Goal: Information Seeking & Learning: Learn about a topic

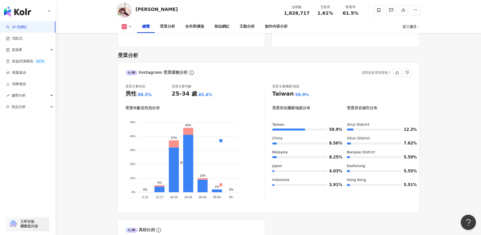
scroll to position [412, 0]
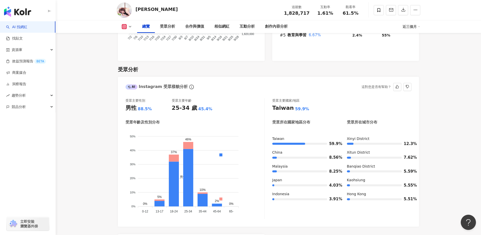
drag, startPoint x: 219, startPoint y: 106, endPoint x: 227, endPoint y: 86, distance: 21.9
click at [227, 93] on div "受眾主要性別 男性 88.5% 受眾主要年齡 25-34 歲 45.4% 受眾年齡及性別分布 男性 女性 50% 50% 40% 40% 30% 30% 20…" at bounding box center [268, 159] width 301 height 133
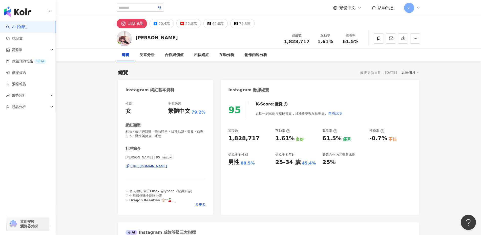
scroll to position [0, 0]
click at [139, 10] on input "search" at bounding box center [137, 8] width 40 height 8
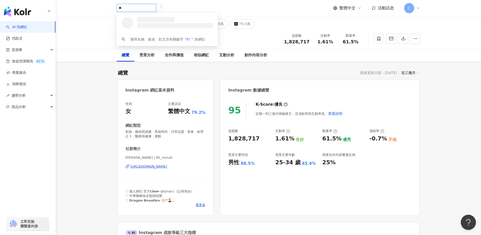
type input "*"
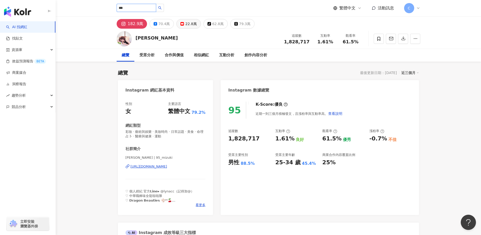
type input "***"
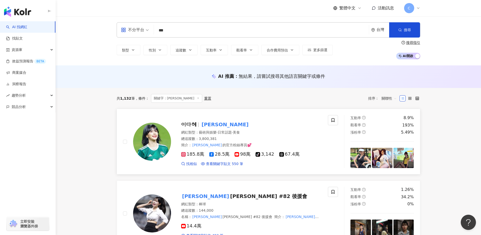
click at [210, 124] on mark "李多慧" at bounding box center [225, 124] width 49 height 8
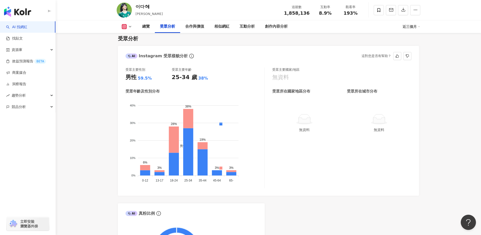
scroll to position [412, 0]
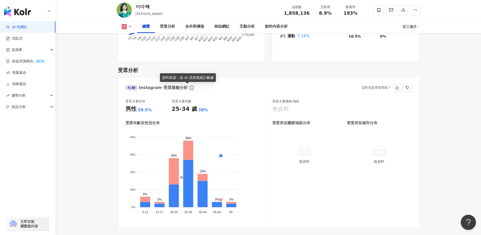
click at [189, 86] on icon "info-circle" at bounding box center [191, 87] width 5 height 5
click at [189, 87] on icon "info-circle" at bounding box center [191, 87] width 5 height 5
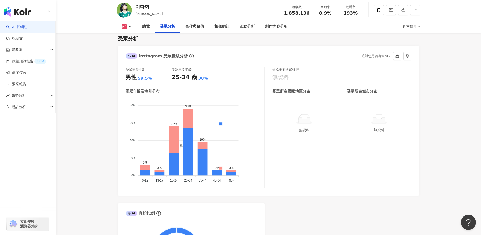
drag, startPoint x: 255, startPoint y: 140, endPoint x: 262, endPoint y: 185, distance: 45.6
click at [262, 185] on div "男性 女性 40% 40% 30% 30% 20% 20% 10% 10% 0% 0% 6% 3% 28% 38% 19% 3% 3% 0-12 0-12 1…" at bounding box center [195, 143] width 139 height 90
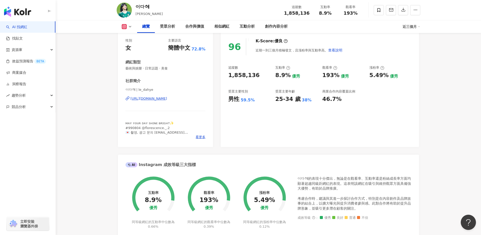
scroll to position [0, 0]
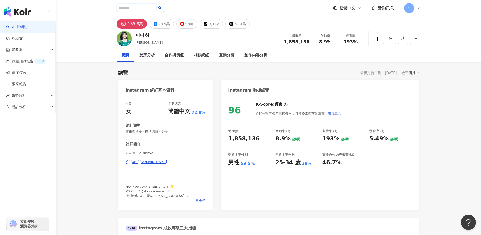
click at [156, 11] on input "search" at bounding box center [137, 8] width 40 height 8
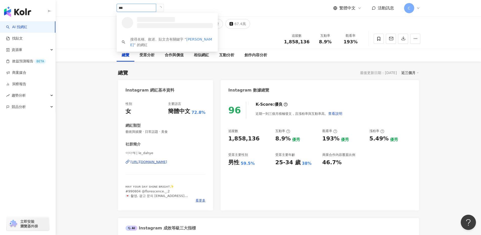
type input "**"
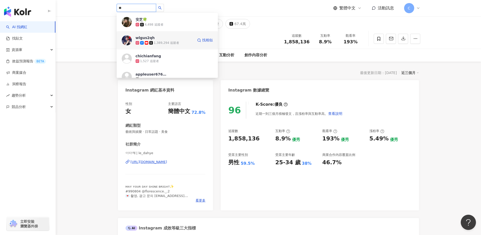
click at [165, 40] on div "1,389,294 追蹤者" at bounding box center [165, 42] width 58 height 5
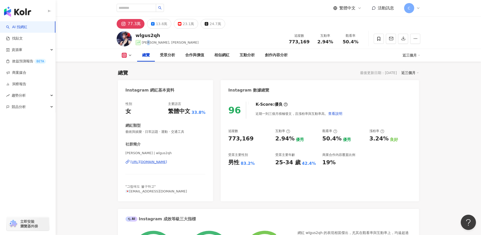
click at [148, 43] on span "安芝儇, Ji Hyun An" at bounding box center [170, 43] width 57 height 4
copy span "儇"
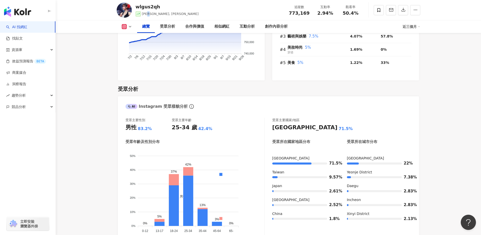
scroll to position [412, 0]
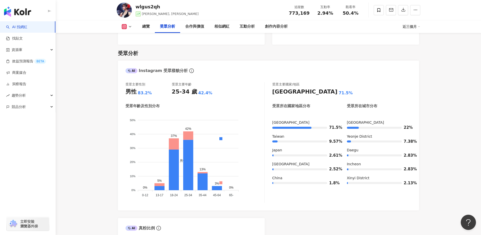
click at [185, 57] on div "受眾分析 AI Instagram 受眾樣貌分析 受眾主要性別 男性 83.2% 受眾主要年齡 25-34 歲 42.4% 受眾年齡及性別分布 男性 女性 5…" at bounding box center [268, 171] width 301 height 253
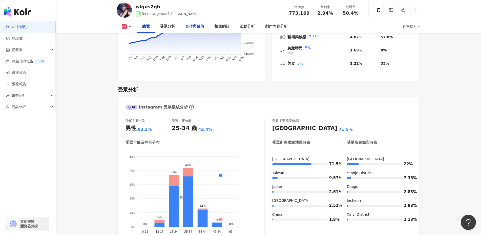
scroll to position [285, 0]
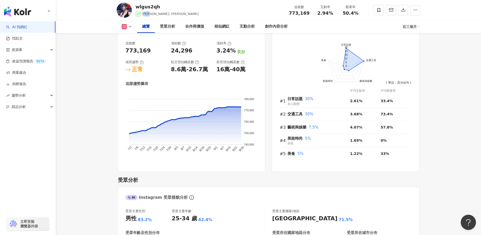
drag, startPoint x: 151, startPoint y: 14, endPoint x: 143, endPoint y: 14, distance: 8.6
click at [143, 14] on span "安芝儇, Ji Hyun An" at bounding box center [170, 14] width 57 height 4
copy span "安芝儇"
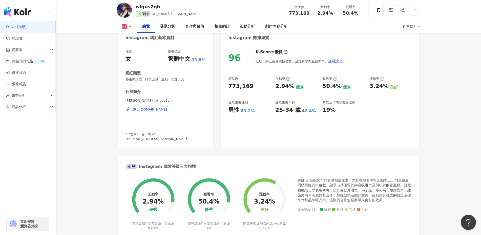
scroll to position [0, 0]
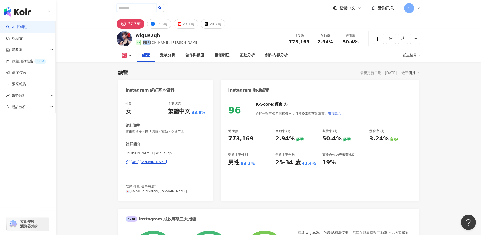
drag, startPoint x: 143, startPoint y: 4, endPoint x: 143, endPoint y: 8, distance: 3.8
click at [143, 4] on input "search" at bounding box center [137, 8] width 40 height 8
type input "***"
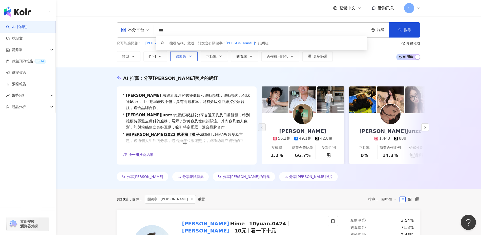
type input "**"
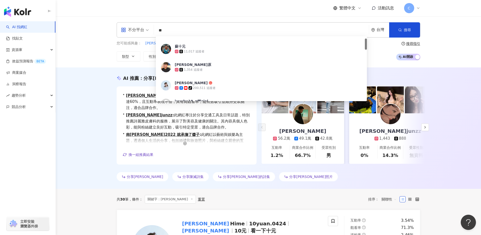
scroll to position [15, 0]
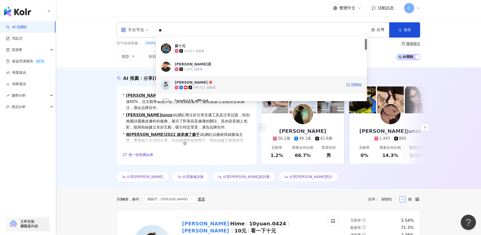
click at [220, 90] on div "陳詩媛 Hime tiktok-icon 200,511 追蹤者 找相似" at bounding box center [261, 85] width 211 height 18
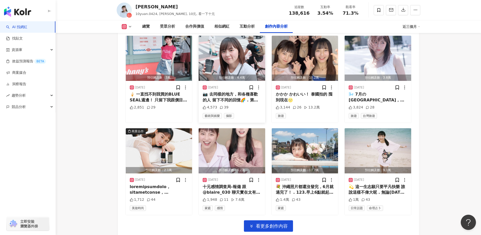
scroll to position [1699, 0]
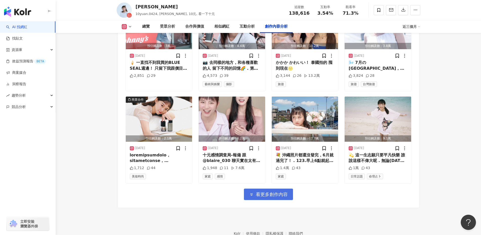
click at [275, 192] on span "看更多創作內容" at bounding box center [272, 194] width 32 height 6
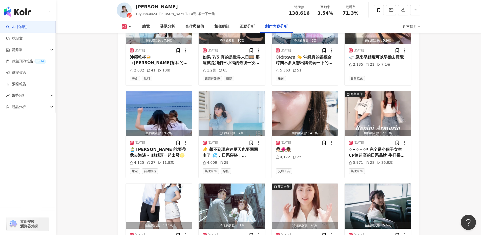
scroll to position [1984, 0]
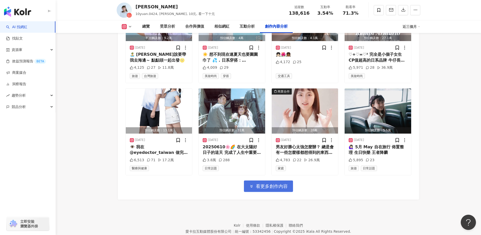
click at [276, 185] on span "看更多創作內容" at bounding box center [272, 186] width 32 height 6
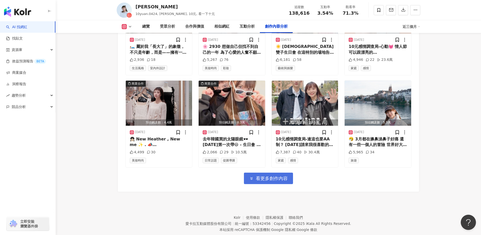
scroll to position [2269, 0]
click at [276, 178] on span "看更多創作內容" at bounding box center [272, 178] width 32 height 6
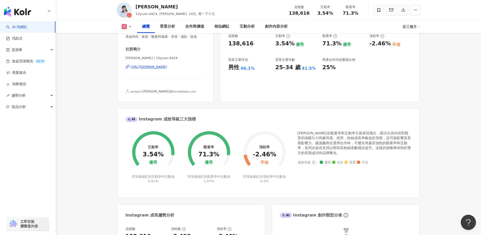
scroll to position [0, 0]
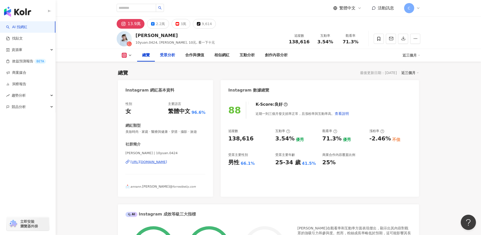
click at [167, 58] on div "受眾分析" at bounding box center [167, 55] width 25 height 13
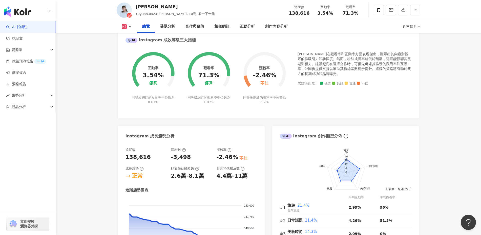
scroll to position [102, 0]
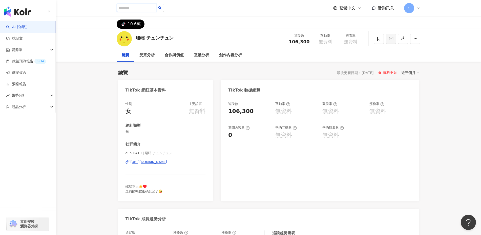
click at [141, 10] on input "search" at bounding box center [137, 8] width 40 height 8
type input "**"
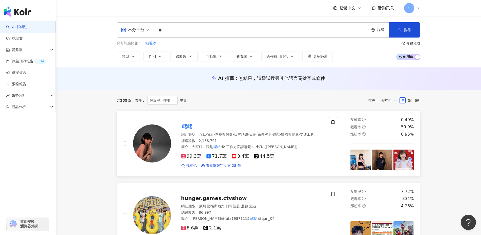
click at [188, 123] on mark "峮峮" at bounding box center [187, 126] width 12 height 8
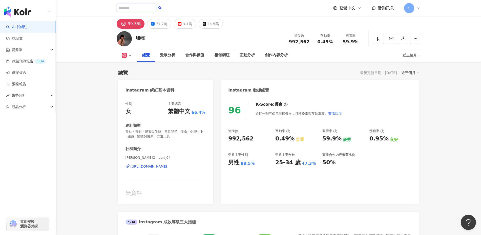
click at [146, 8] on input "search" at bounding box center [137, 8] width 40 height 8
type input "**"
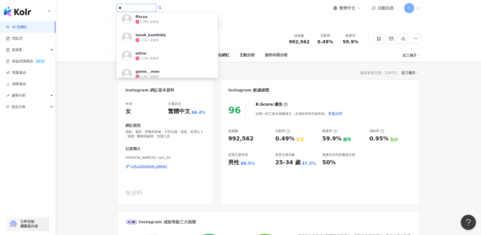
scroll to position [95, 0]
drag, startPoint x: 128, startPoint y: 5, endPoint x: 104, endPoint y: 6, distance: 24.1
click at [105, 6] on header "** defonawinnerbintan 1,063 追蹤者 shuri9066 1,067 追蹤者 lina.lwj 1,082 追蹤者 caroline…" at bounding box center [269, 8] width 426 height 16
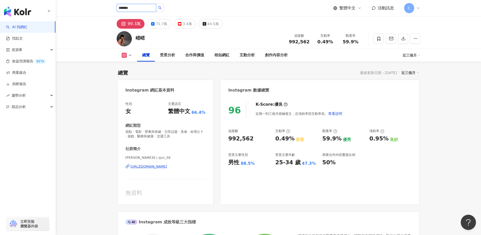
type input "********"
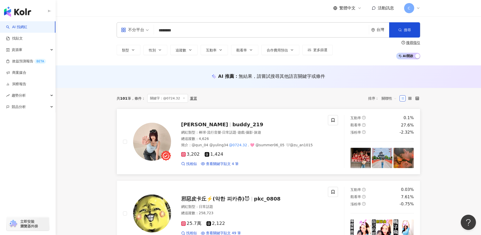
click at [233, 144] on mark "@0724.32" at bounding box center [238, 145] width 20 height 6
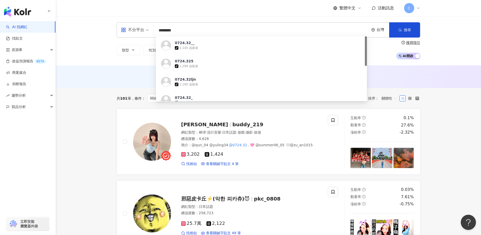
drag, startPoint x: 191, startPoint y: 32, endPoint x: 153, endPoint y: 26, distance: 38.0
click at [153, 26] on div "不分平台 ******** 台灣 搜尋 https://www.tiktok.com/@0724.32__ 0724.32__ tiktok-icon 1,1…" at bounding box center [269, 29] width 304 height 15
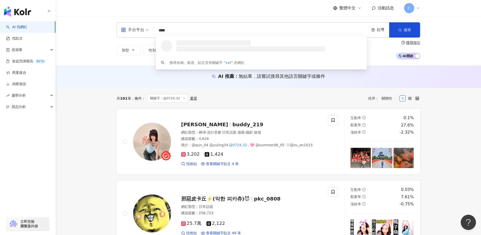
type input "*****"
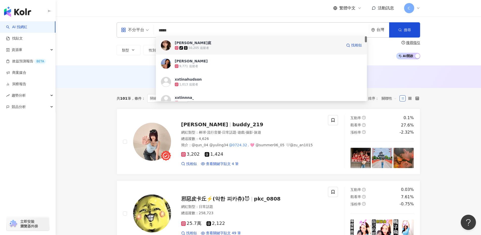
click at [215, 45] on div "tiktok-icon 50,205 追蹤者" at bounding box center [259, 47] width 168 height 5
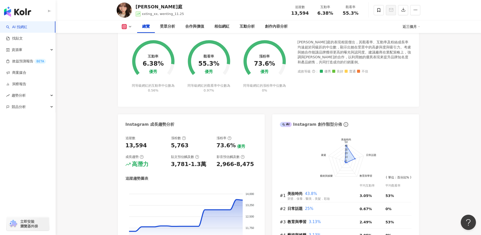
scroll to position [190, 0]
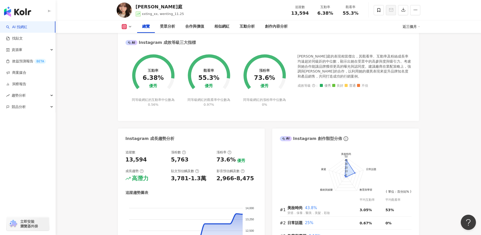
drag, startPoint x: 483, startPoint y: 1, endPoint x: 690, endPoint y: 244, distance: 319.2
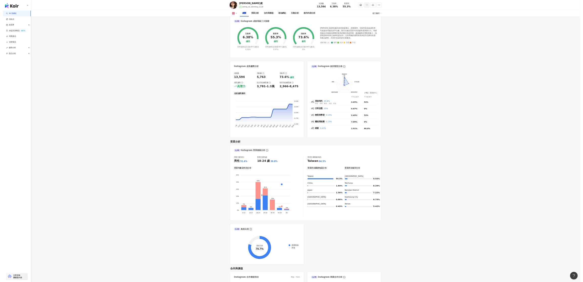
scroll to position [190, 0]
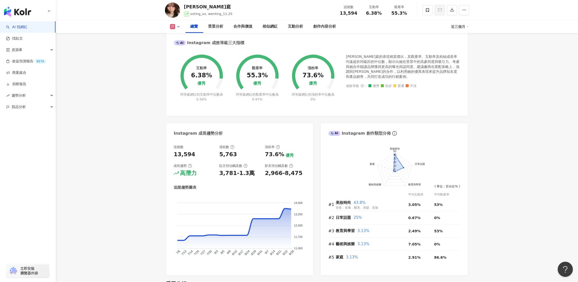
drag, startPoint x: 1152, startPoint y: 0, endPoint x: 124, endPoint y: 124, distance: 1035.2
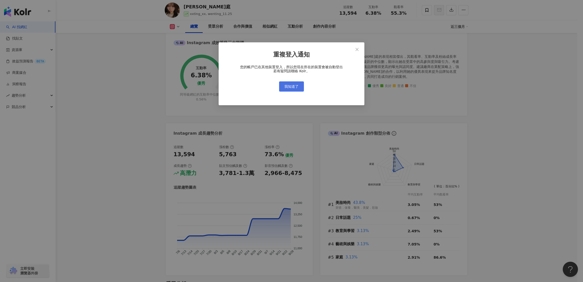
click at [292, 86] on span "我知道了" at bounding box center [292, 86] width 14 height 4
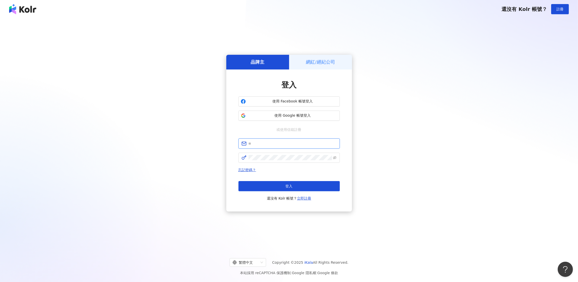
type input "**********"
